Goal: Task Accomplishment & Management: Manage account settings

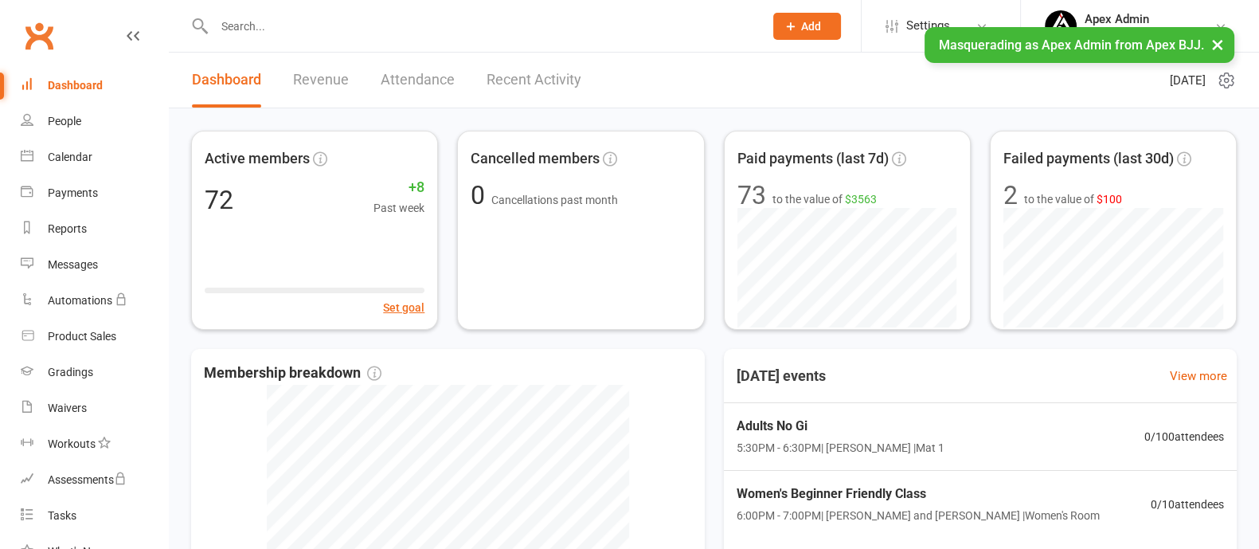
click at [1217, 48] on button "×" at bounding box center [1218, 44] width 29 height 34
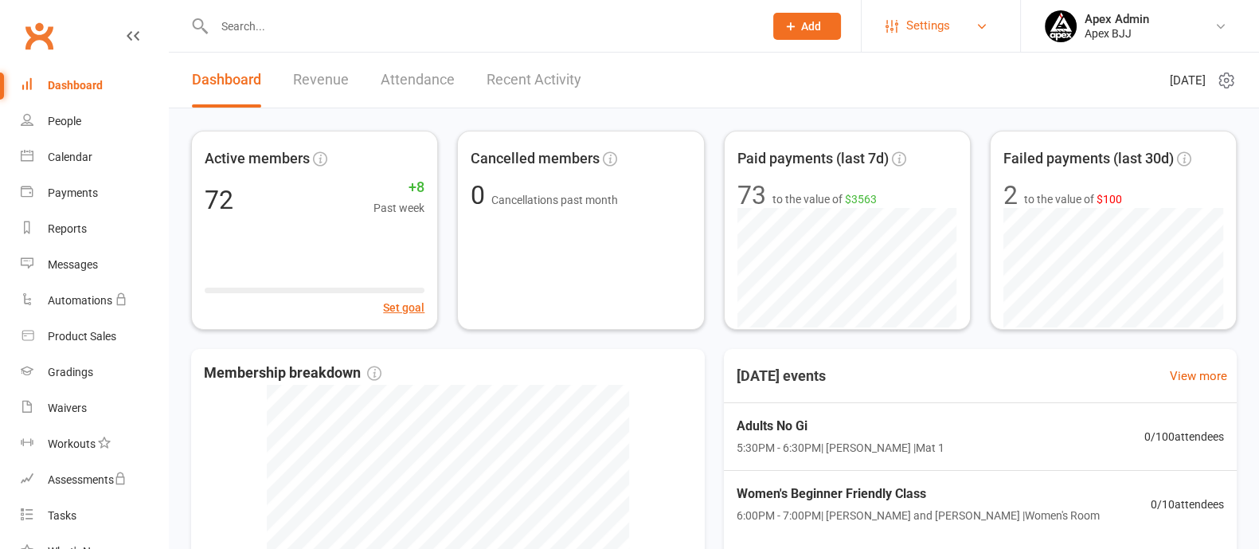
click at [934, 10] on span "Settings" at bounding box center [929, 26] width 44 height 36
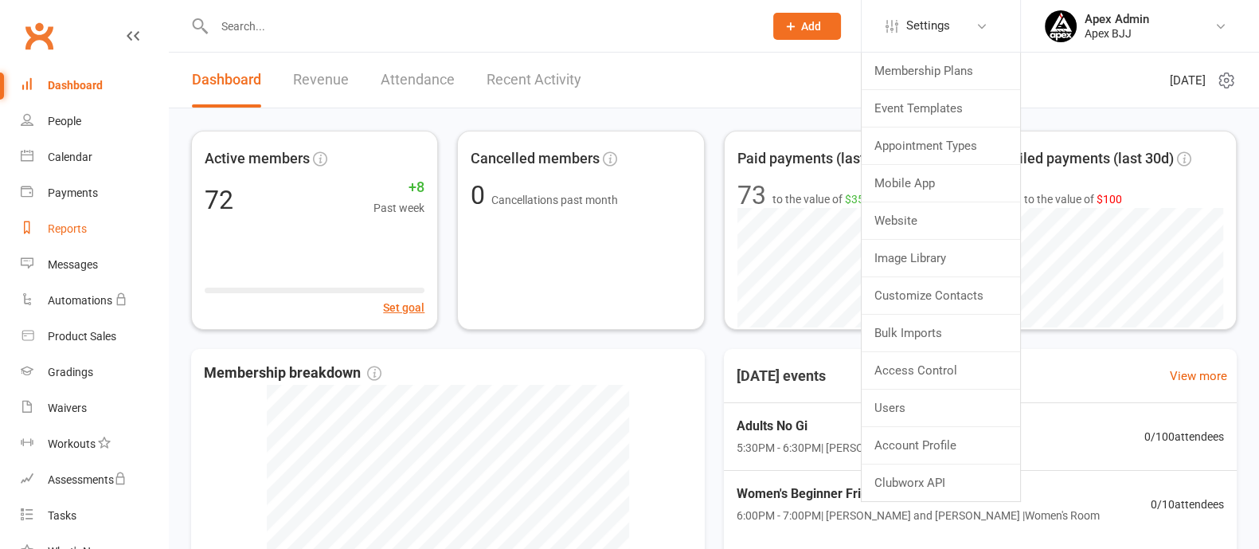
click at [53, 228] on div "Reports" at bounding box center [67, 228] width 39 height 13
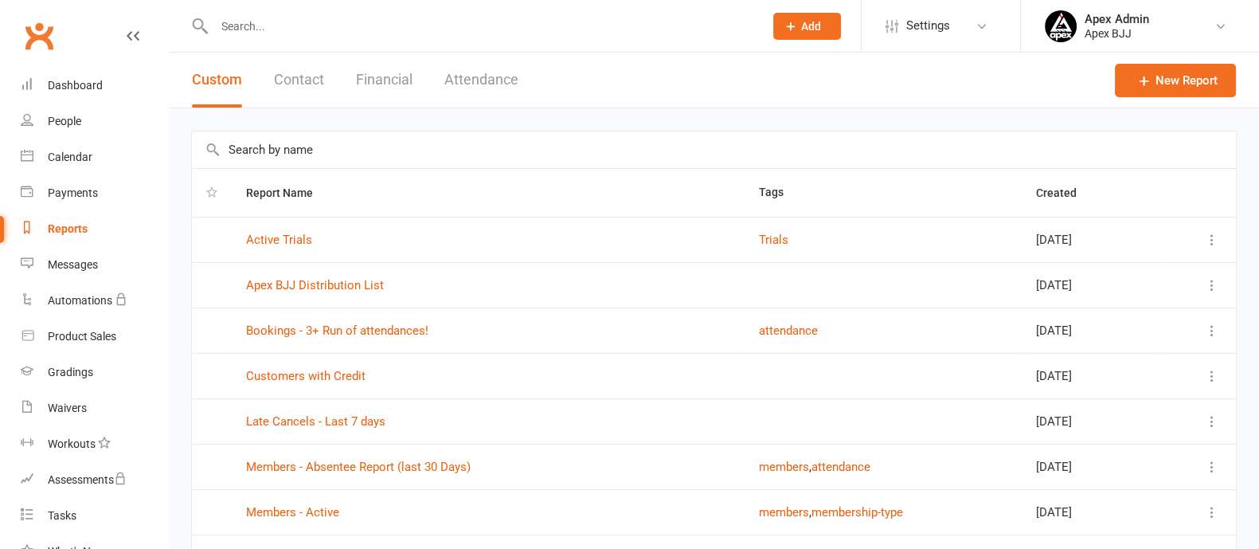
click at [315, 85] on button "Contact" at bounding box center [299, 80] width 50 height 55
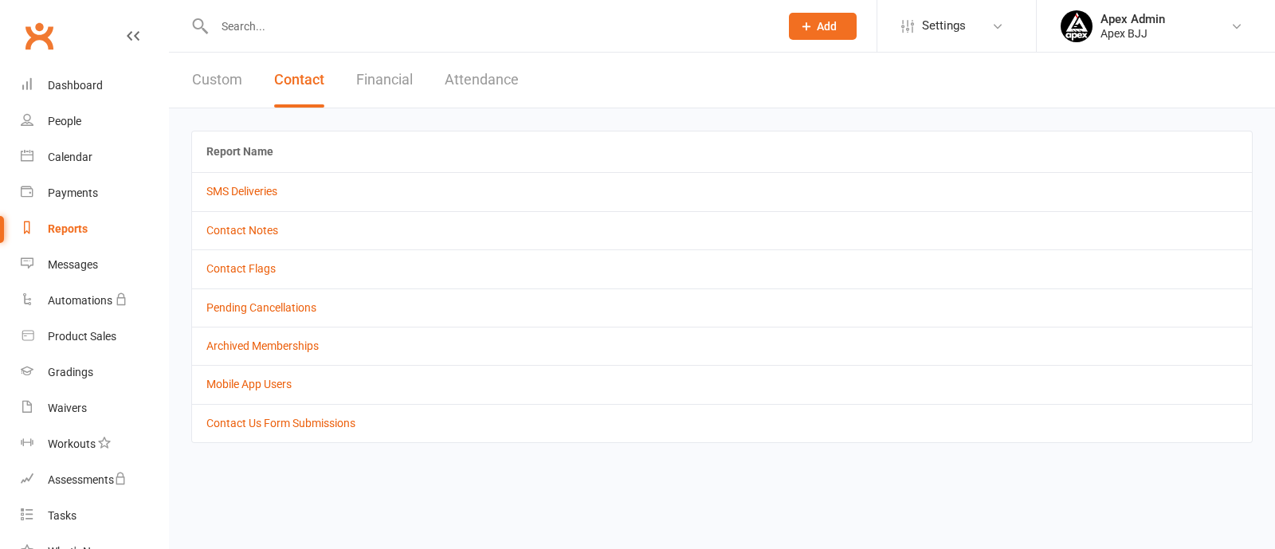
click at [379, 80] on button "Financial" at bounding box center [384, 80] width 57 height 55
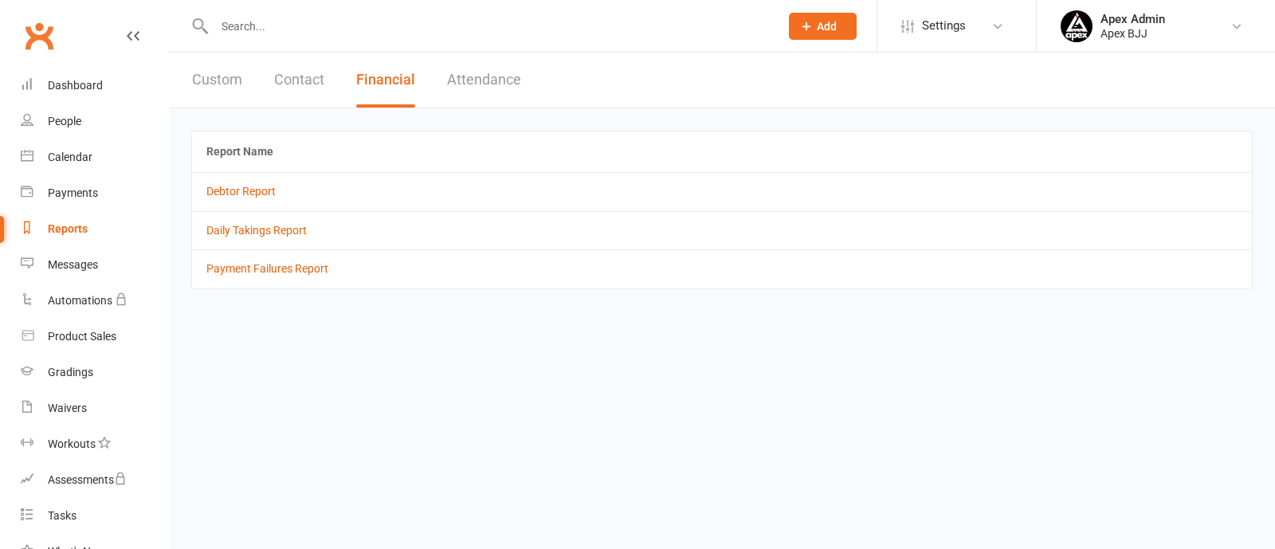
click at [312, 81] on button "Contact" at bounding box center [299, 80] width 50 height 55
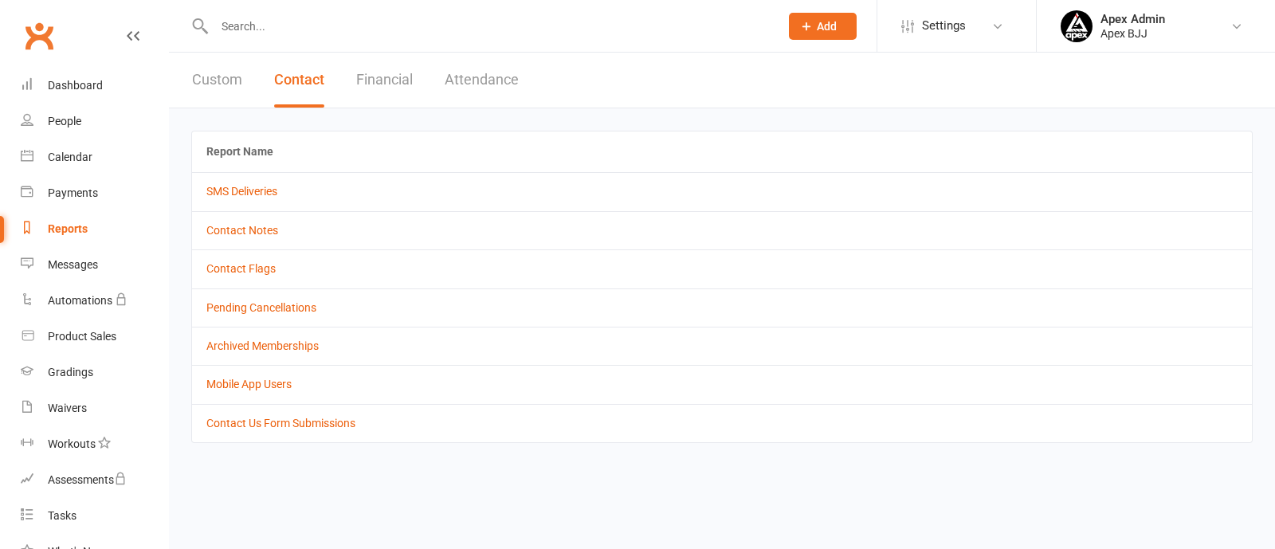
click at [264, 392] on td "Mobile App Users" at bounding box center [721, 384] width 1059 height 38
click at [264, 385] on link "Mobile App Users" at bounding box center [248, 384] width 85 height 13
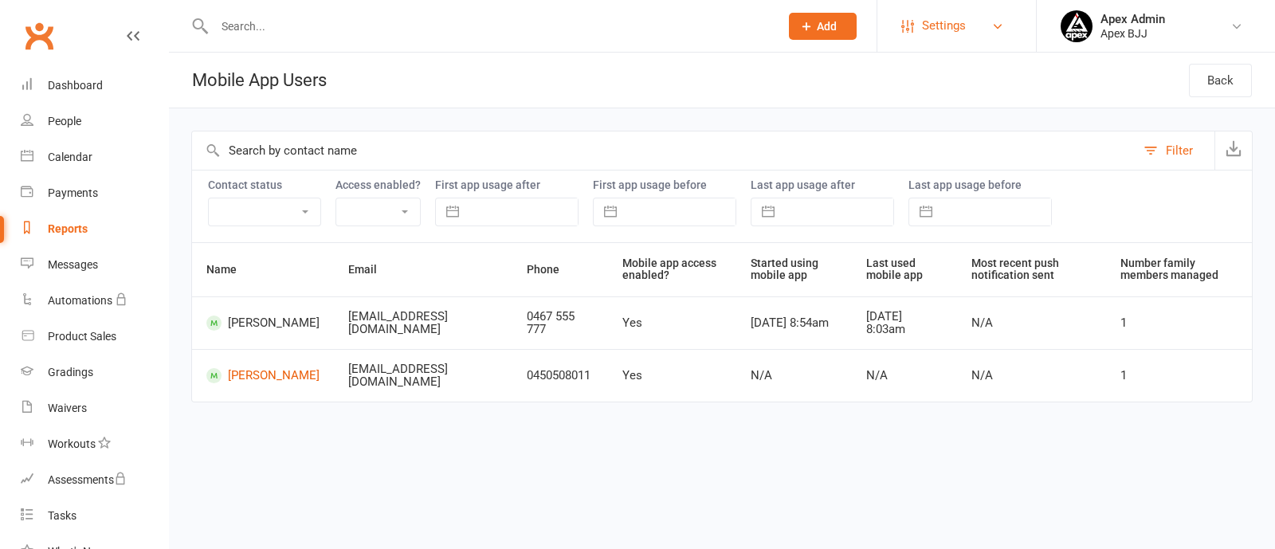
click at [911, 16] on link "Settings" at bounding box center [956, 26] width 111 height 36
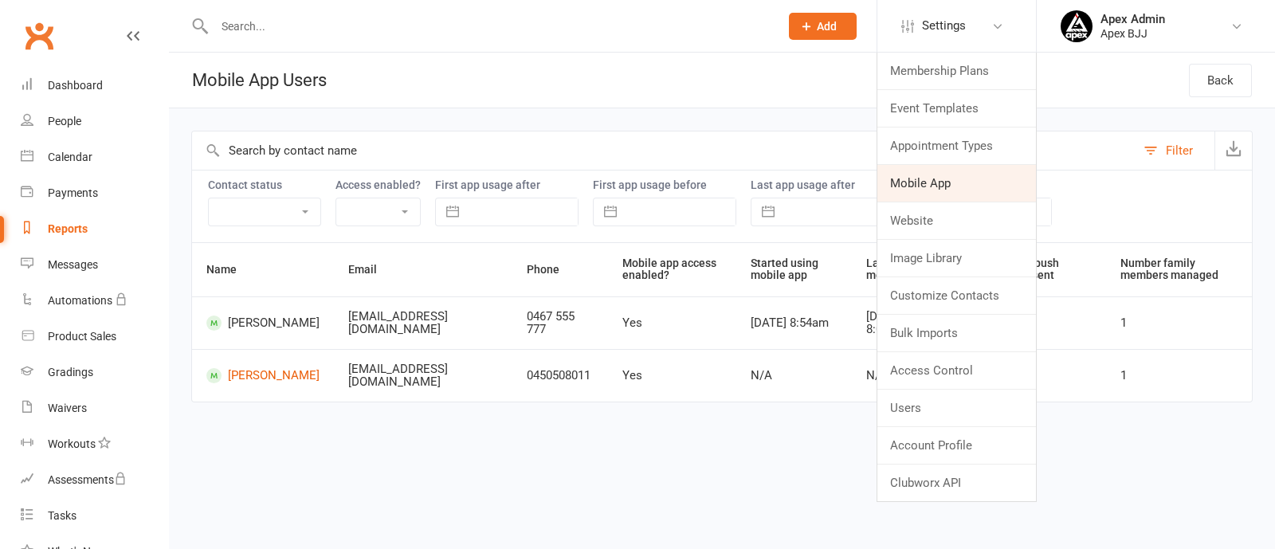
click at [927, 178] on link "Mobile App" at bounding box center [956, 183] width 159 height 37
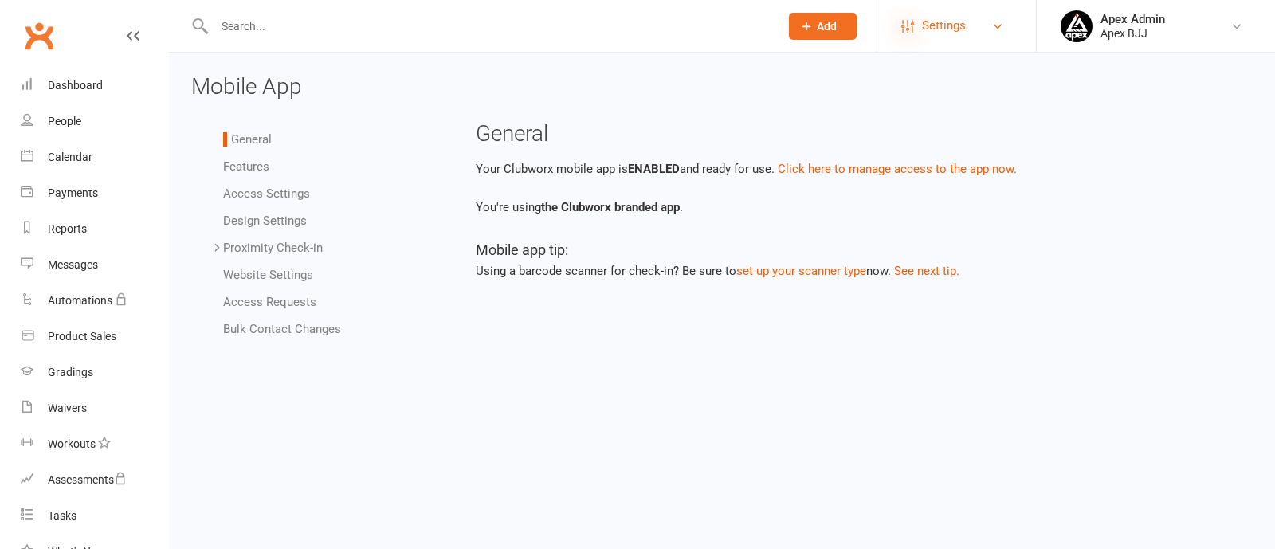
click at [910, 25] on icon at bounding box center [907, 26] width 13 height 13
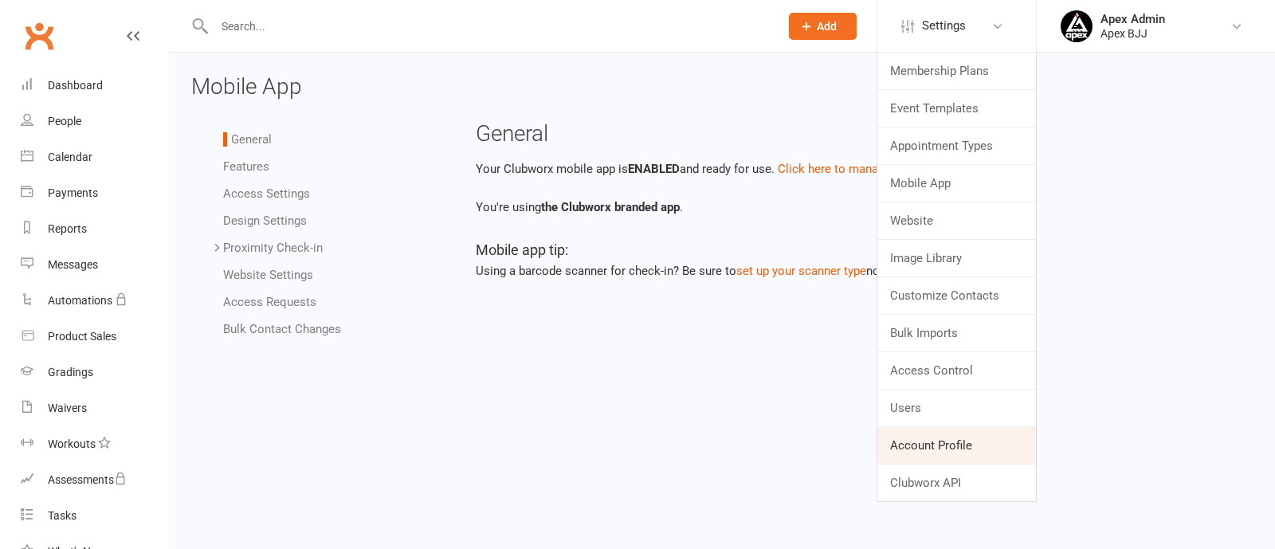
click at [932, 445] on link "Account Profile" at bounding box center [956, 445] width 159 height 37
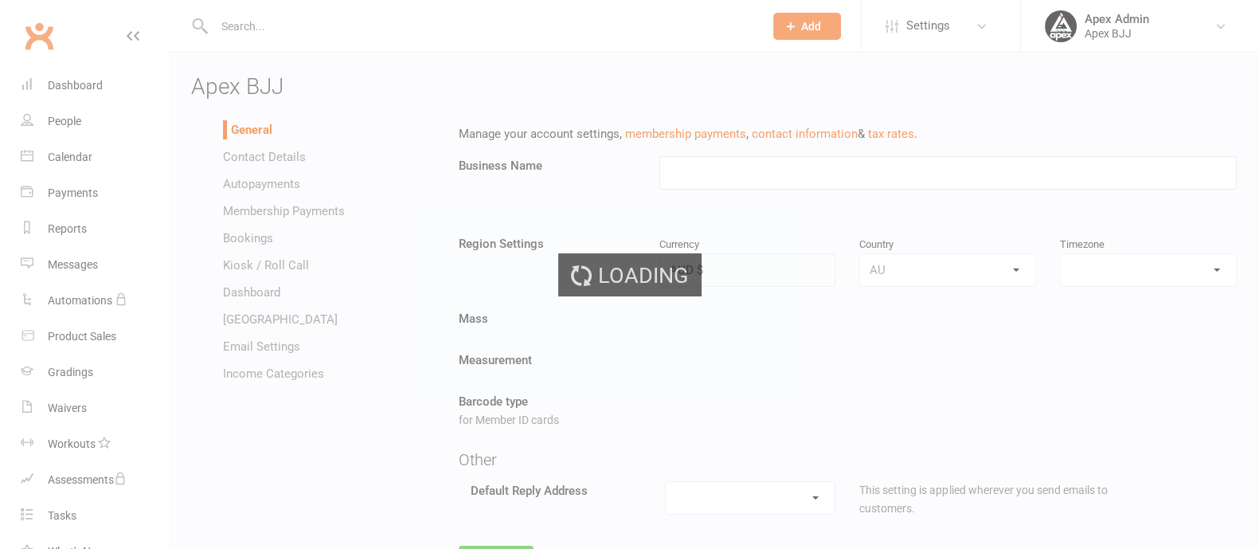
type input "Apex BJJ"
select select "[GEOGRAPHIC_DATA]/[GEOGRAPHIC_DATA]"
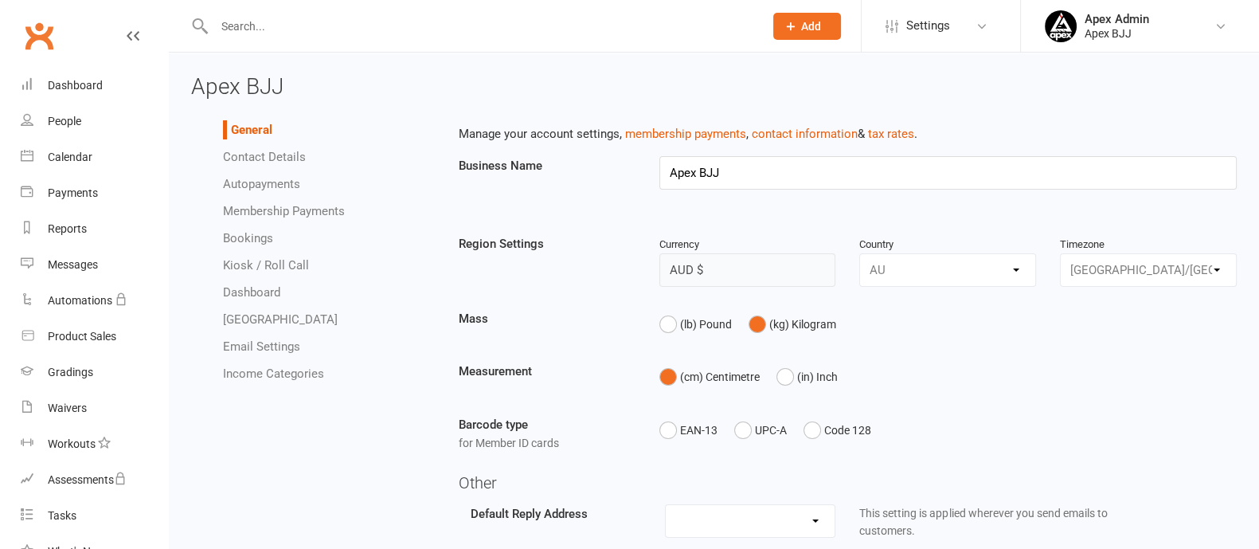
click at [260, 84] on span "Apex BJJ" at bounding box center [237, 86] width 92 height 26
copy span "Apex BJJ"
